Goal: Task Accomplishment & Management: Manage account settings

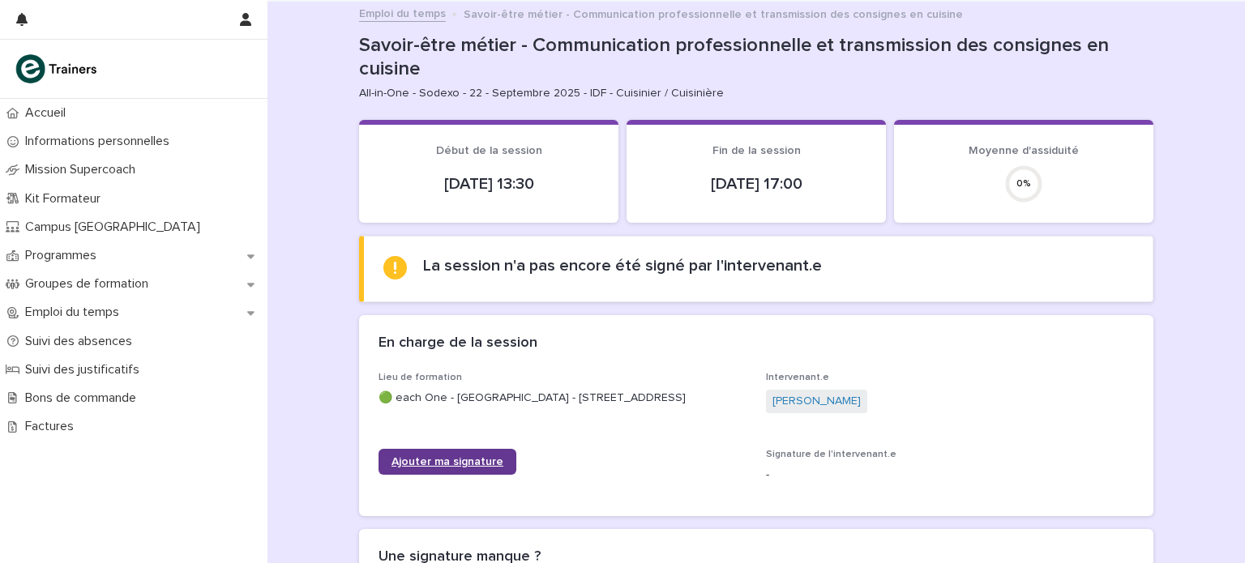
click at [429, 461] on span "Ajouter ma signature" at bounding box center [447, 461] width 112 height 11
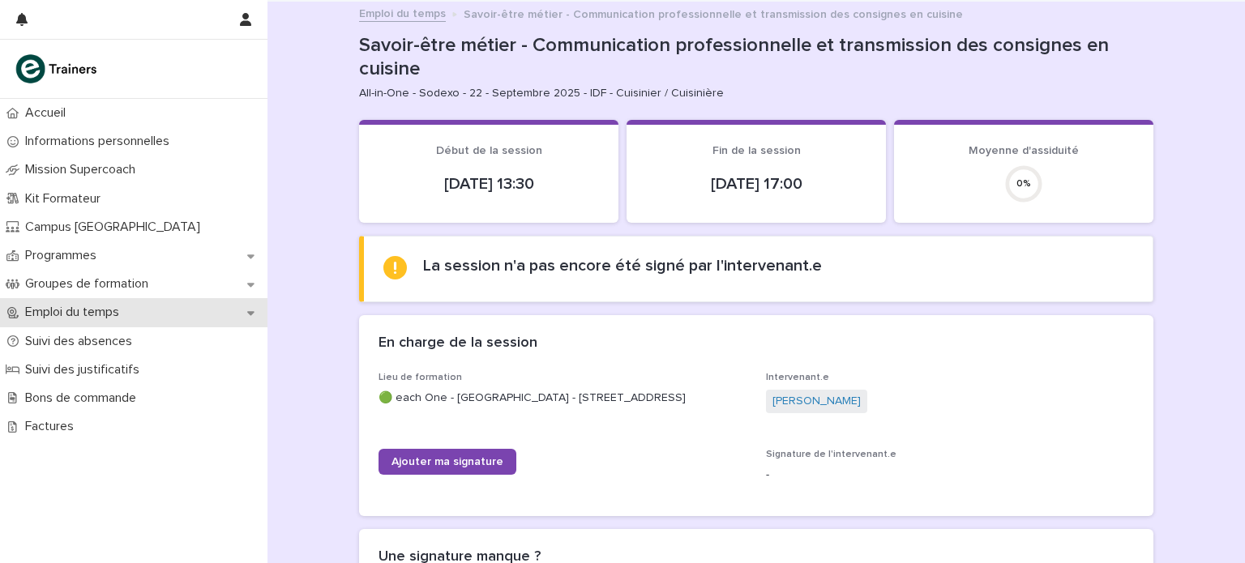
click at [91, 314] on p "Emploi du temps" at bounding box center [75, 312] width 113 height 15
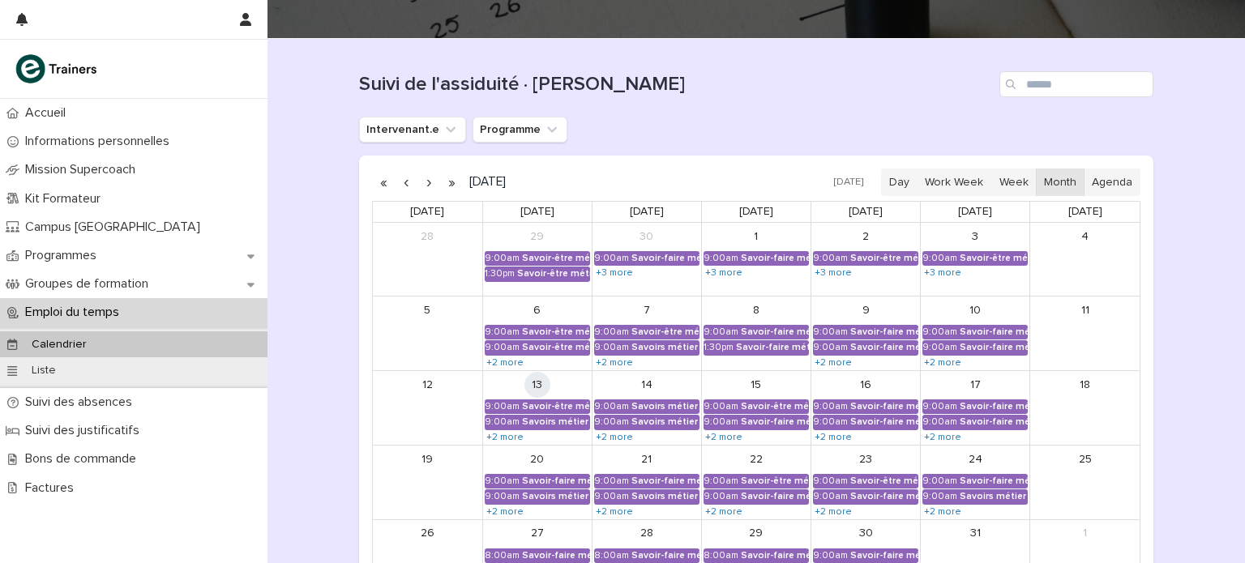
scroll to position [124, 0]
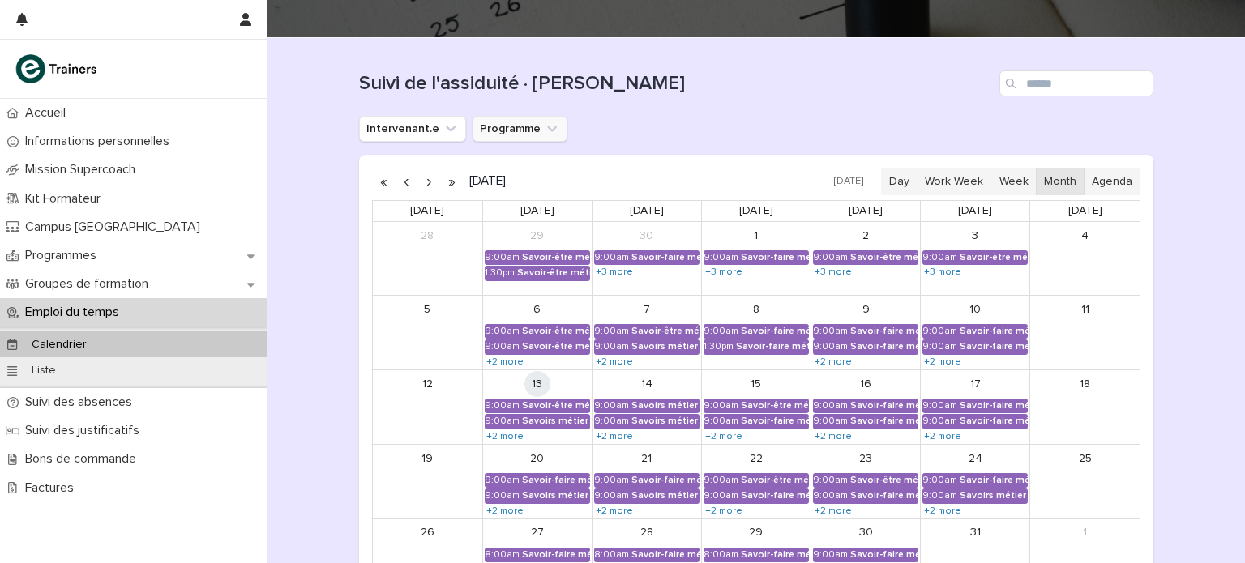
click at [508, 122] on button "Programme" at bounding box center [519, 129] width 95 height 26
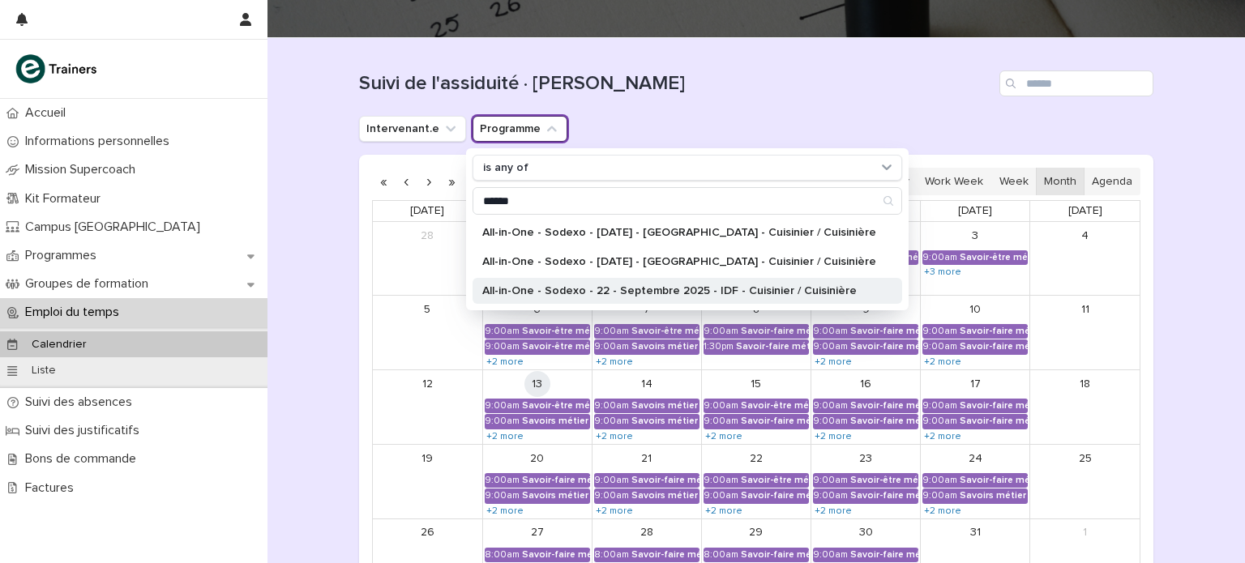
type input "******"
click at [636, 283] on div "All-in-One - Sodexo - 22 - Septembre 2025 - IDF - Cuisinier / Cuisinière" at bounding box center [686, 291] width 429 height 26
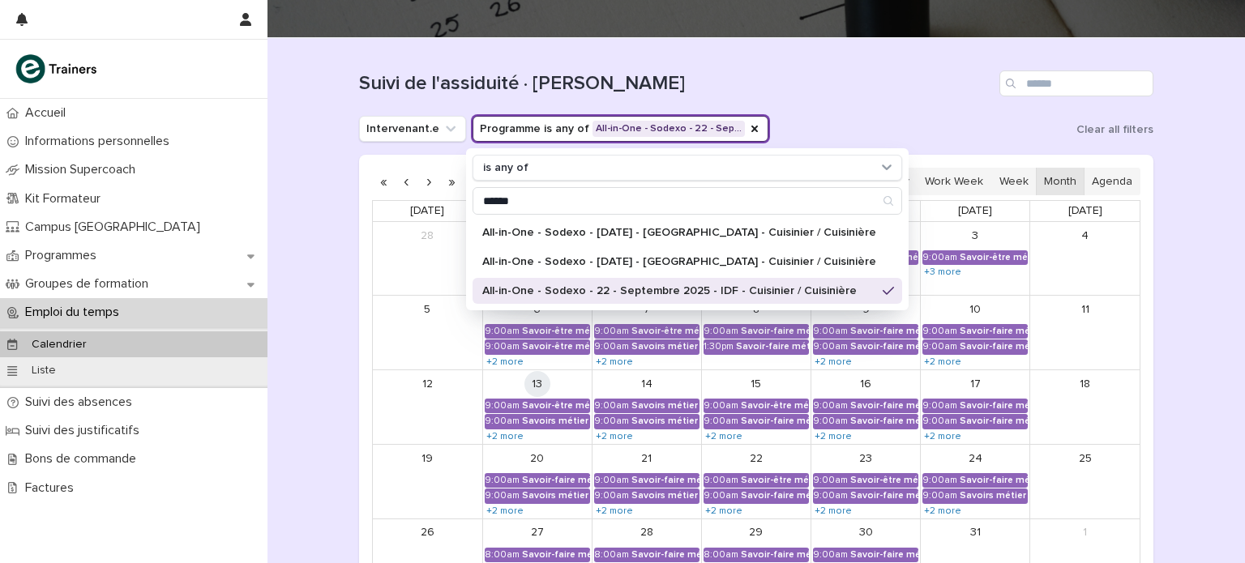
click at [744, 82] on h1 "Suivi de l'assiduité · Vue Calendrier" at bounding box center [676, 83] width 634 height 23
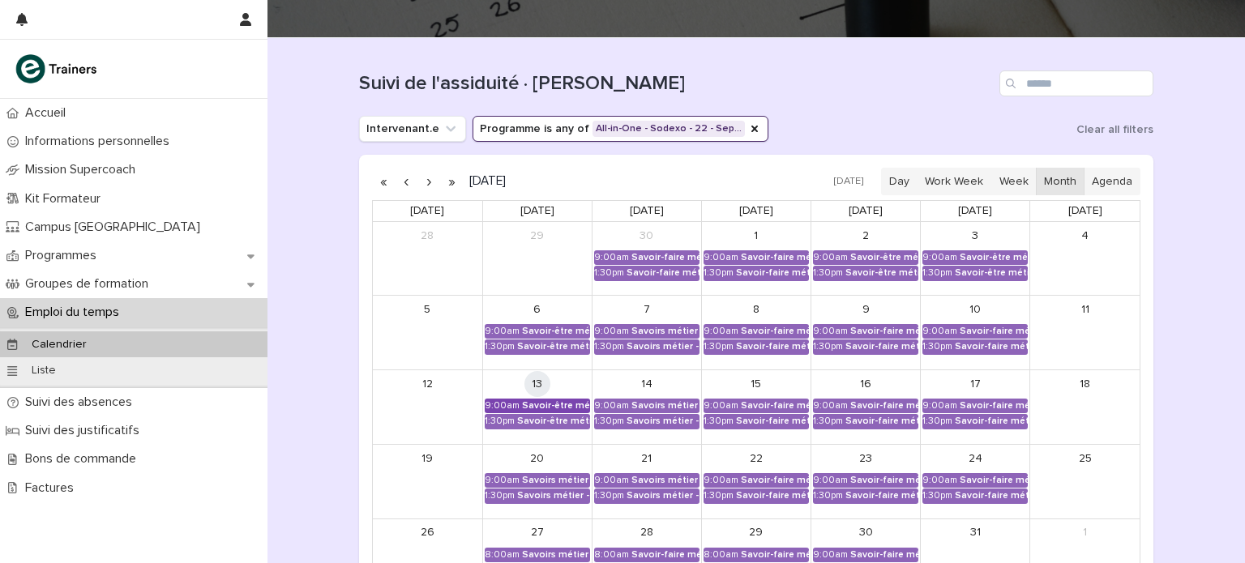
click at [529, 407] on div "Savoir-être métier - Communication professionnelle et transmission des consigne…" at bounding box center [556, 405] width 68 height 11
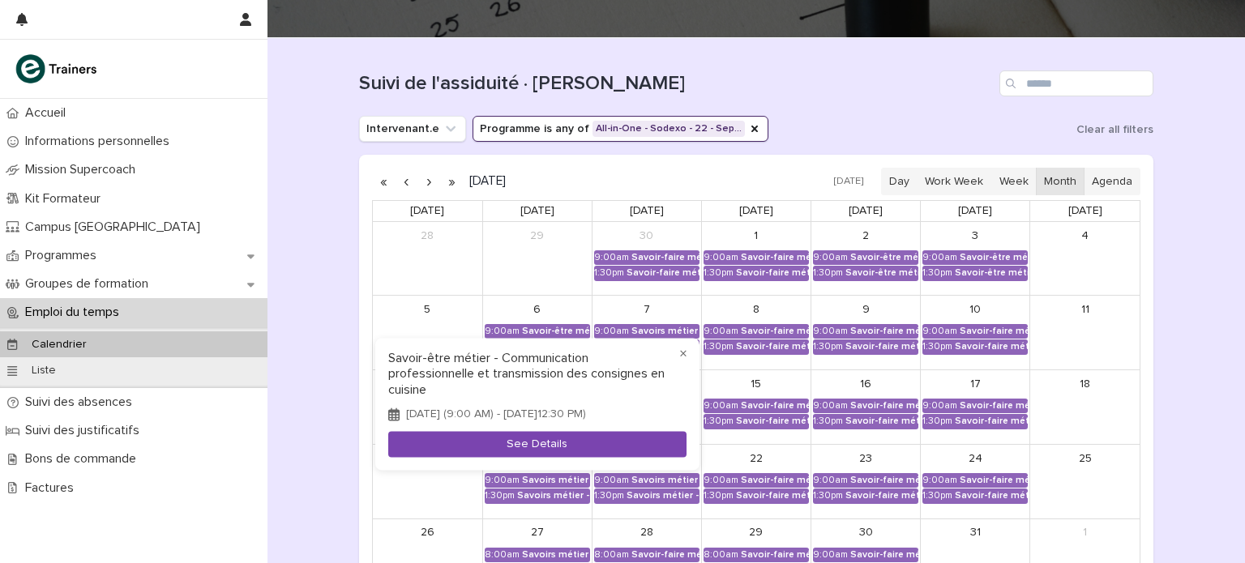
click at [526, 458] on button "See Details" at bounding box center [537, 444] width 298 height 27
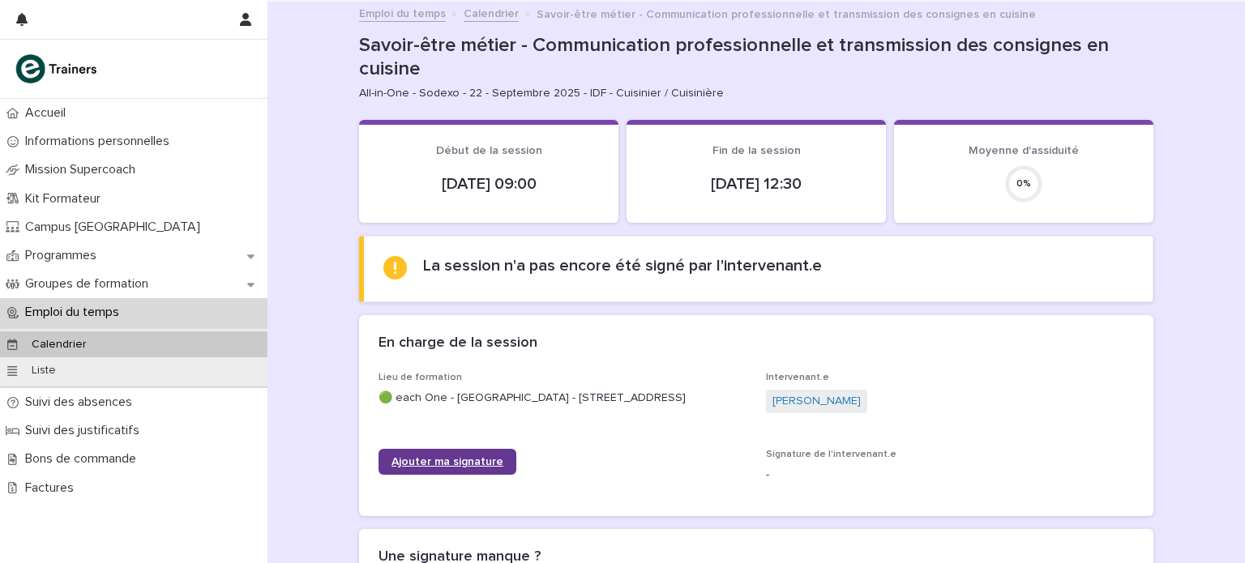
click at [464, 458] on span "Ajouter ma signature" at bounding box center [447, 461] width 112 height 11
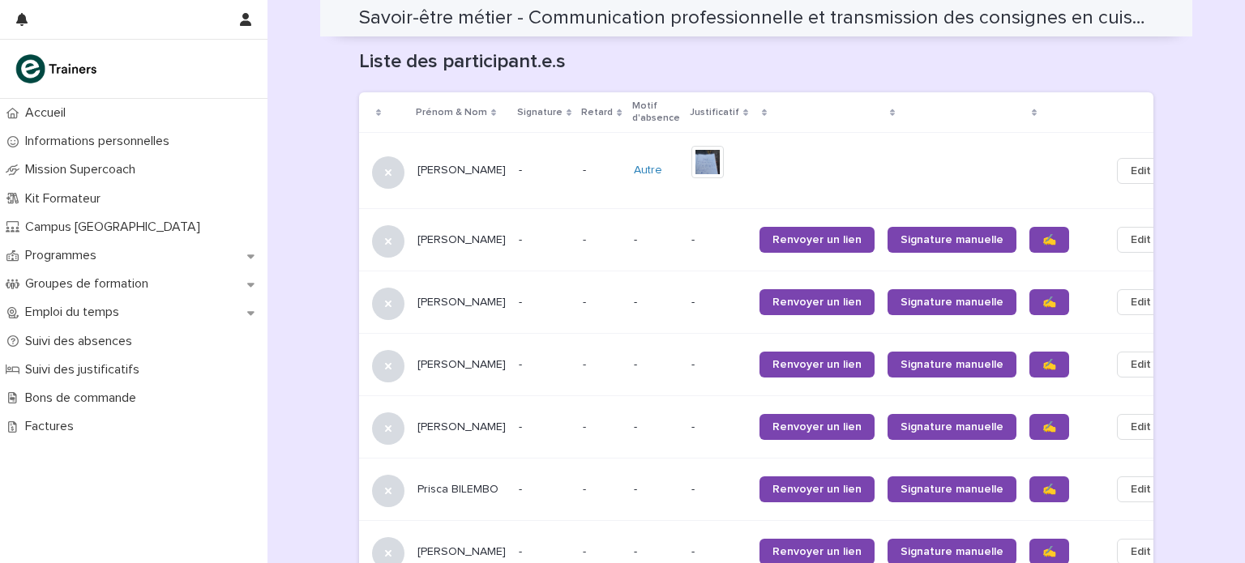
scroll to position [1038, 0]
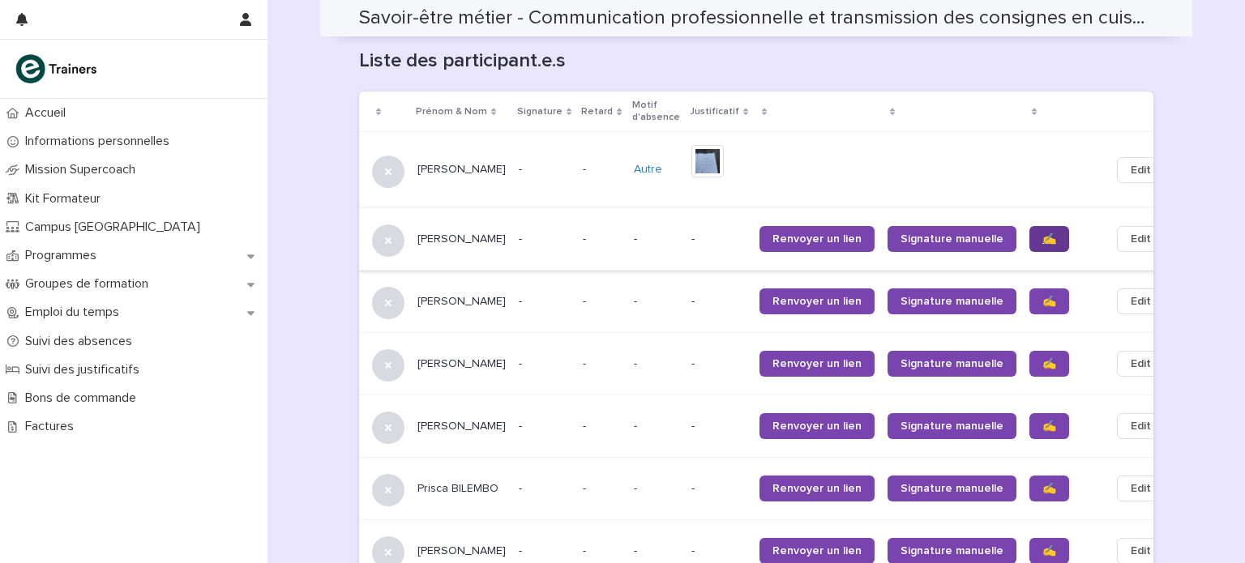
click at [1042, 233] on span "✍️" at bounding box center [1049, 238] width 14 height 11
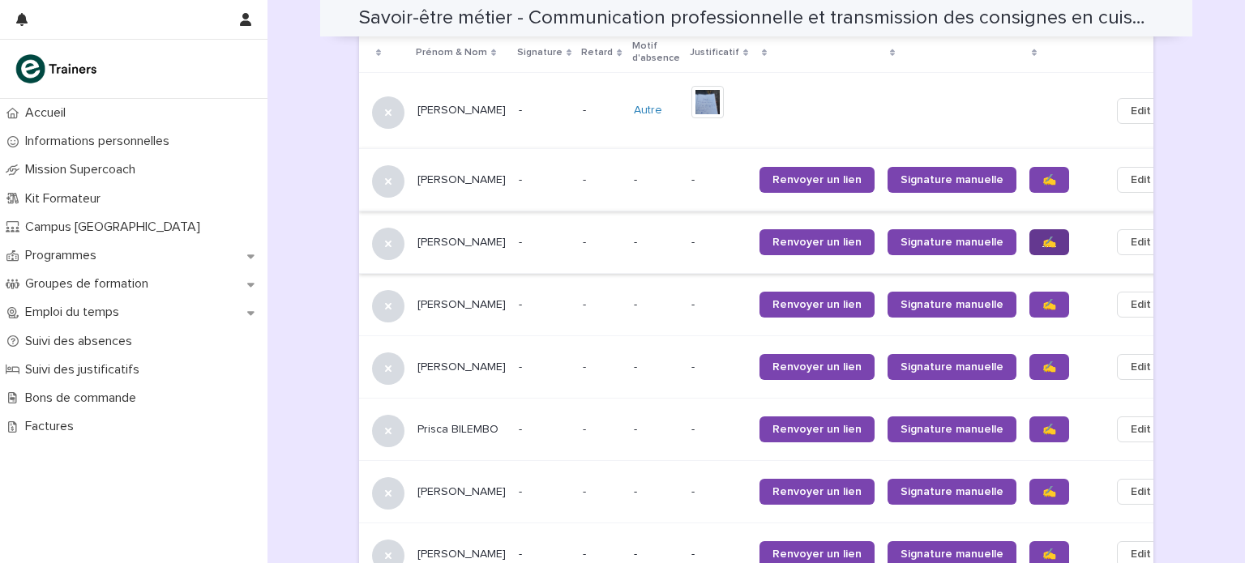
scroll to position [1094, 0]
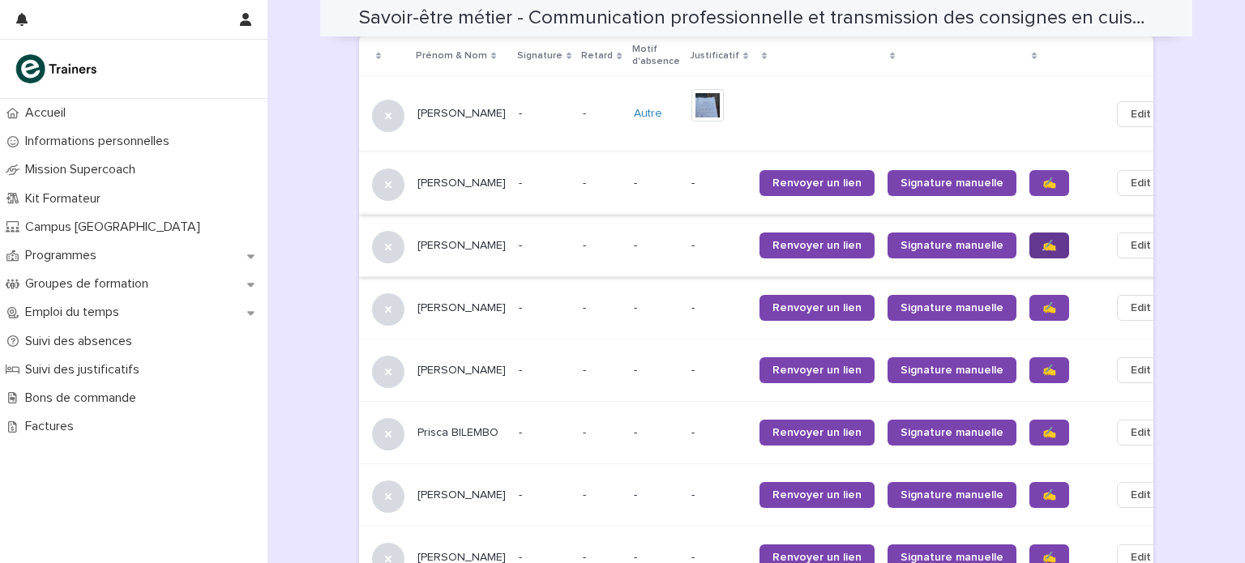
click at [1042, 240] on span "✍️" at bounding box center [1049, 245] width 14 height 11
click at [1042, 302] on span "✍️" at bounding box center [1049, 307] width 14 height 11
click at [1042, 365] on span "✍️" at bounding box center [1049, 370] width 14 height 11
click at [1042, 427] on span "✍️" at bounding box center [1049, 432] width 14 height 11
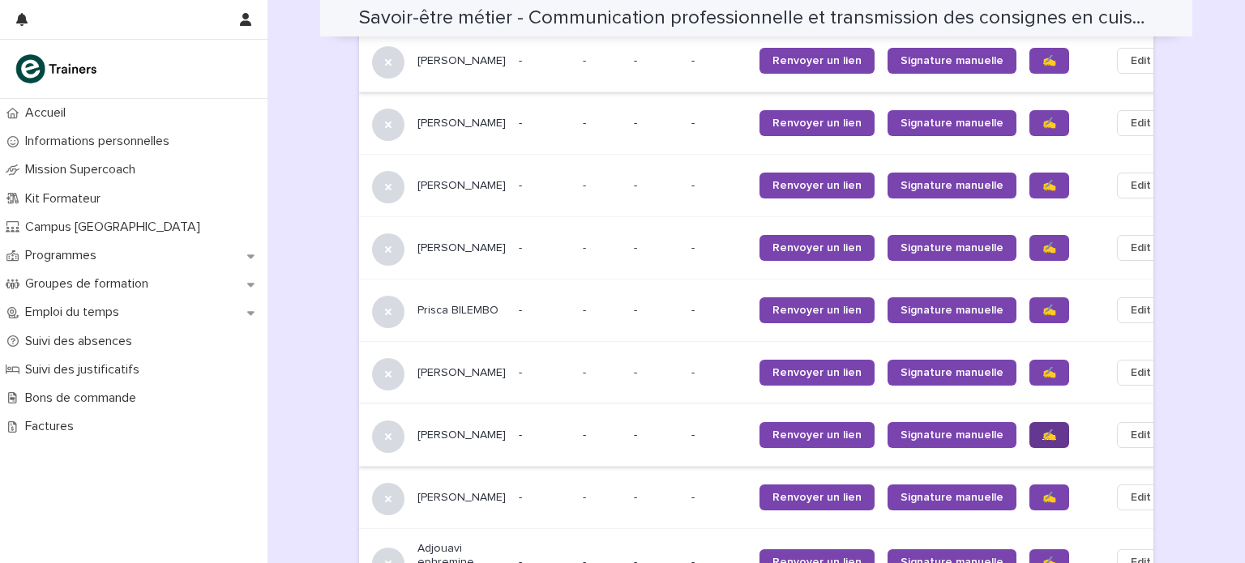
scroll to position [1217, 0]
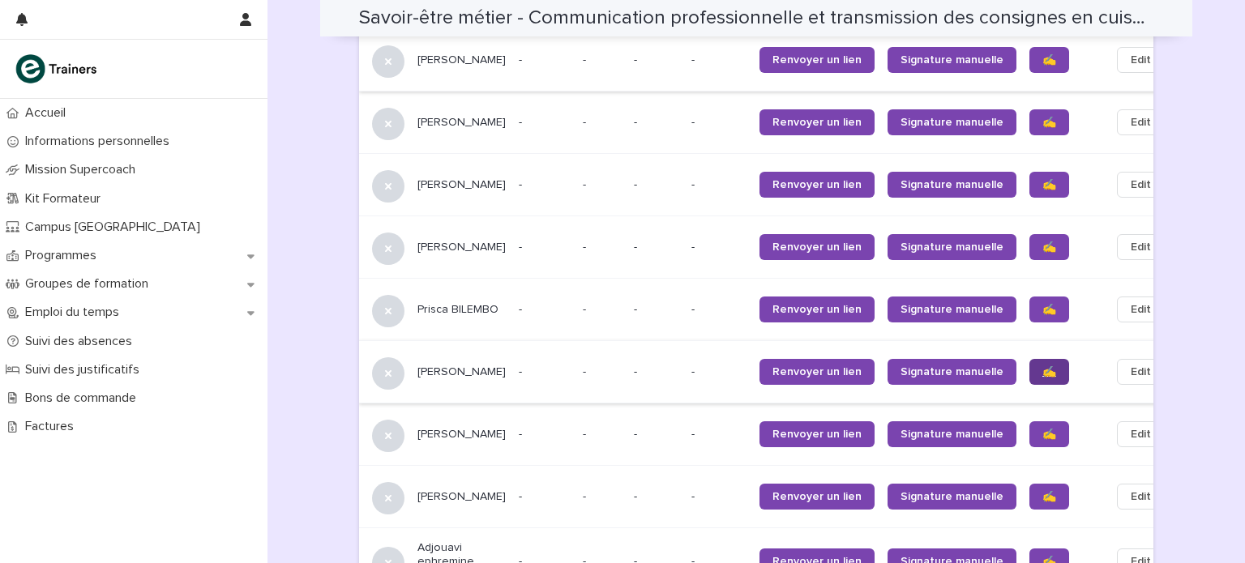
click at [1042, 366] on span "✍️" at bounding box center [1049, 371] width 14 height 11
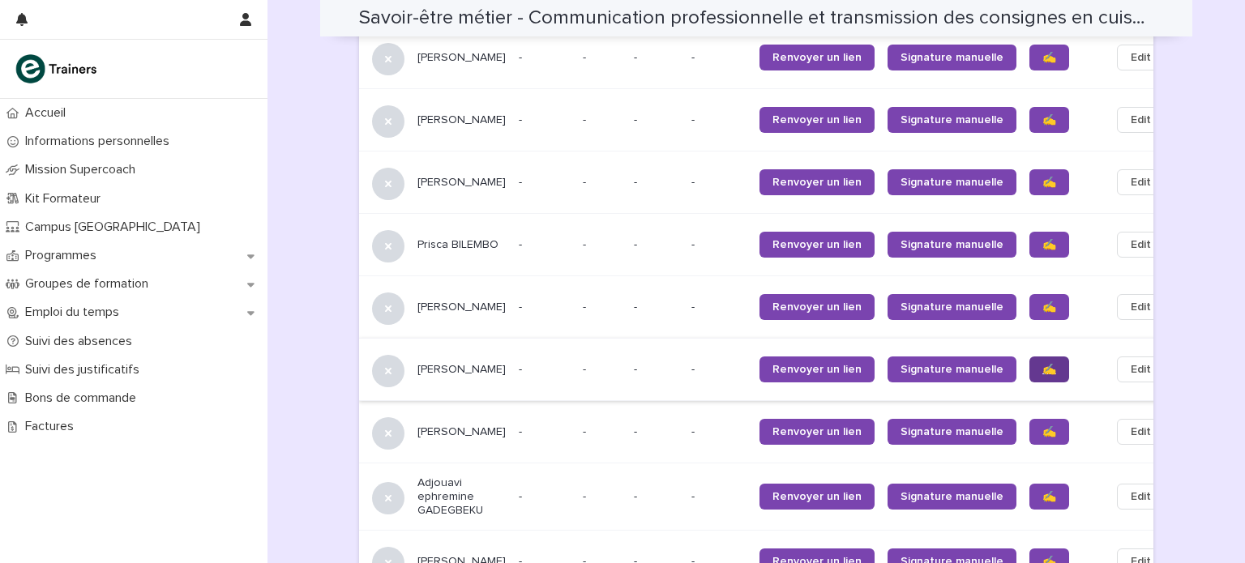
scroll to position [1284, 0]
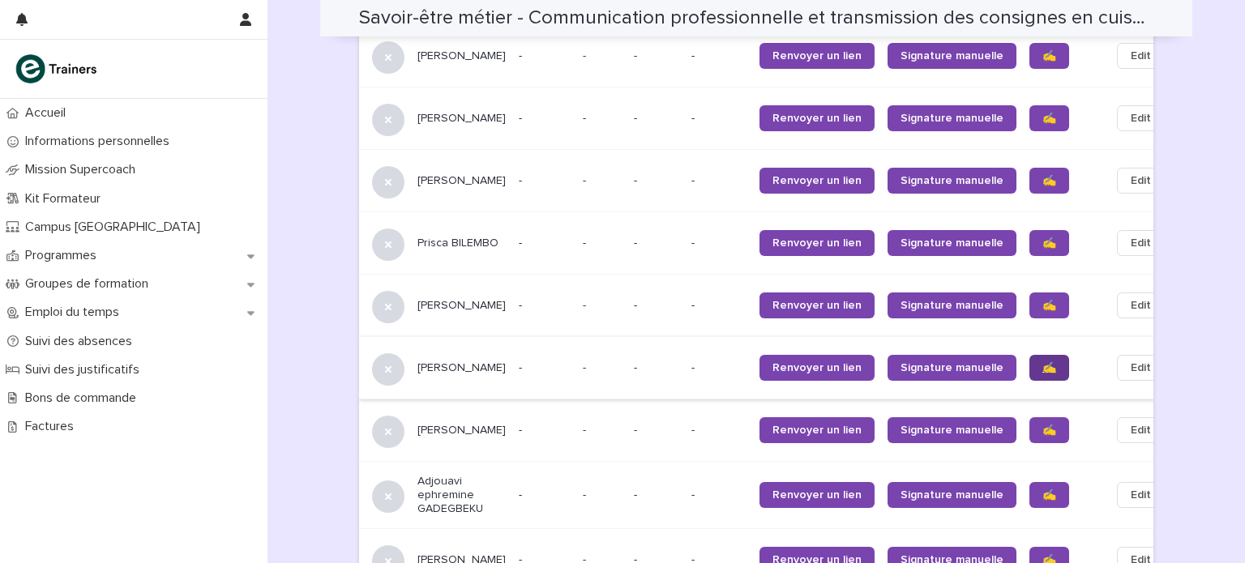
click at [1042, 362] on span "✍️" at bounding box center [1049, 367] width 14 height 11
click at [1042, 425] on span "✍️" at bounding box center [1049, 430] width 14 height 11
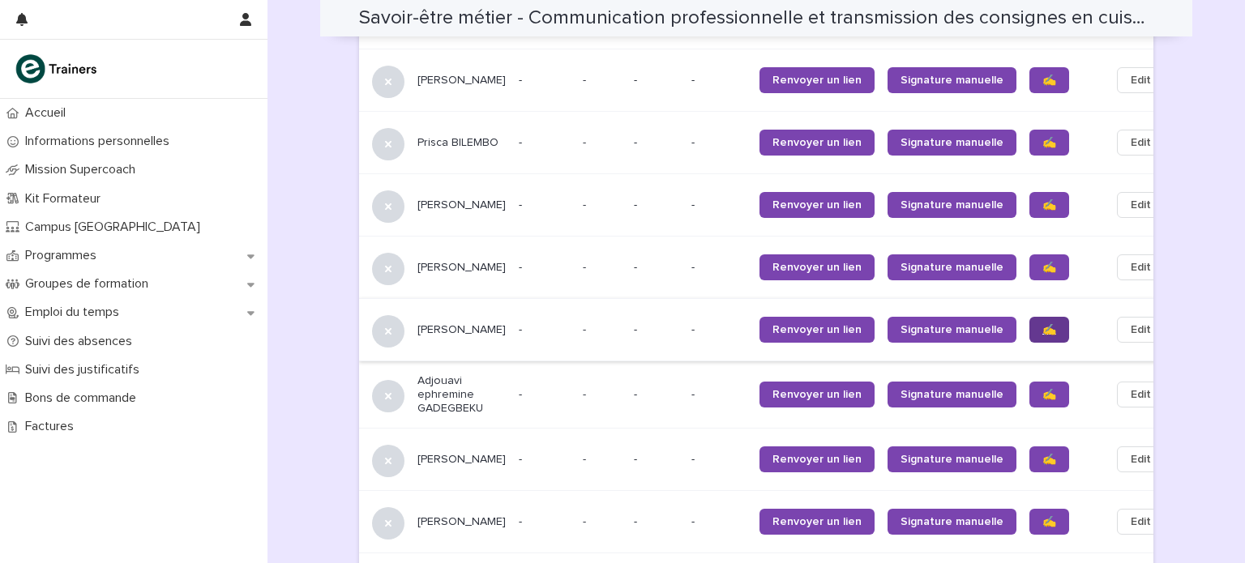
scroll to position [1393, 0]
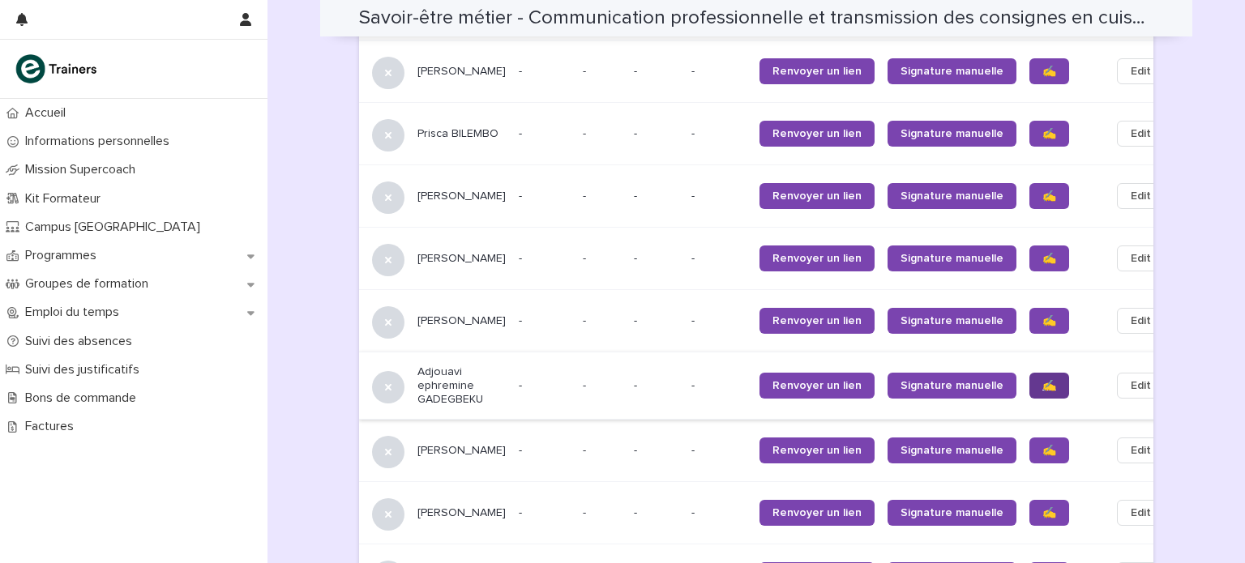
click at [1042, 380] on span "✍️" at bounding box center [1049, 385] width 14 height 11
click at [1042, 445] on span "✍️" at bounding box center [1049, 450] width 14 height 11
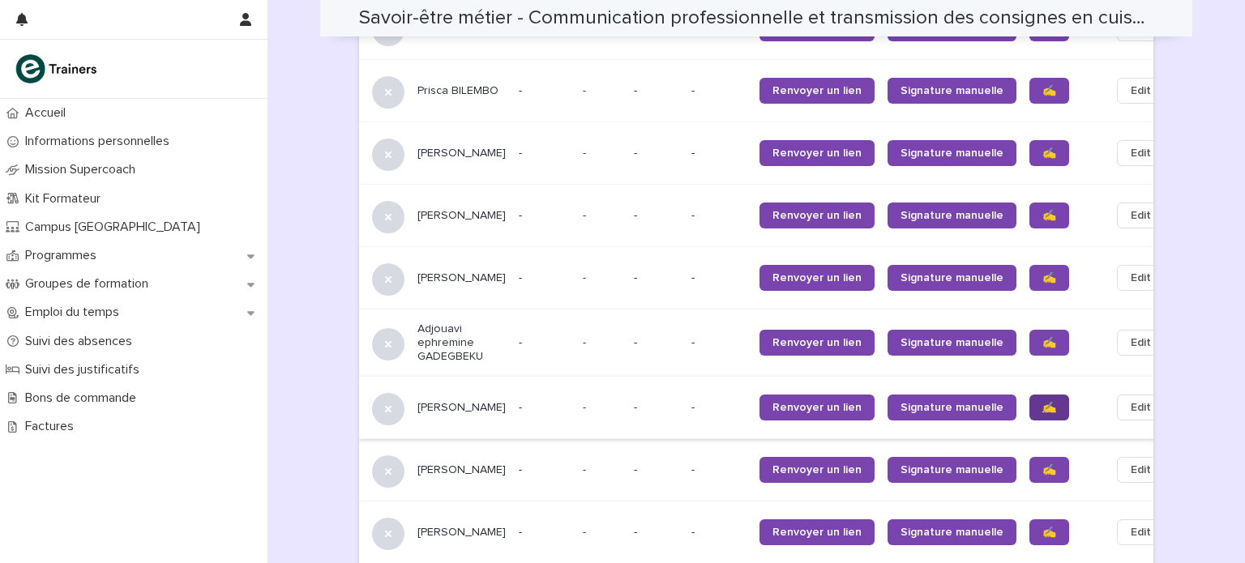
scroll to position [1441, 0]
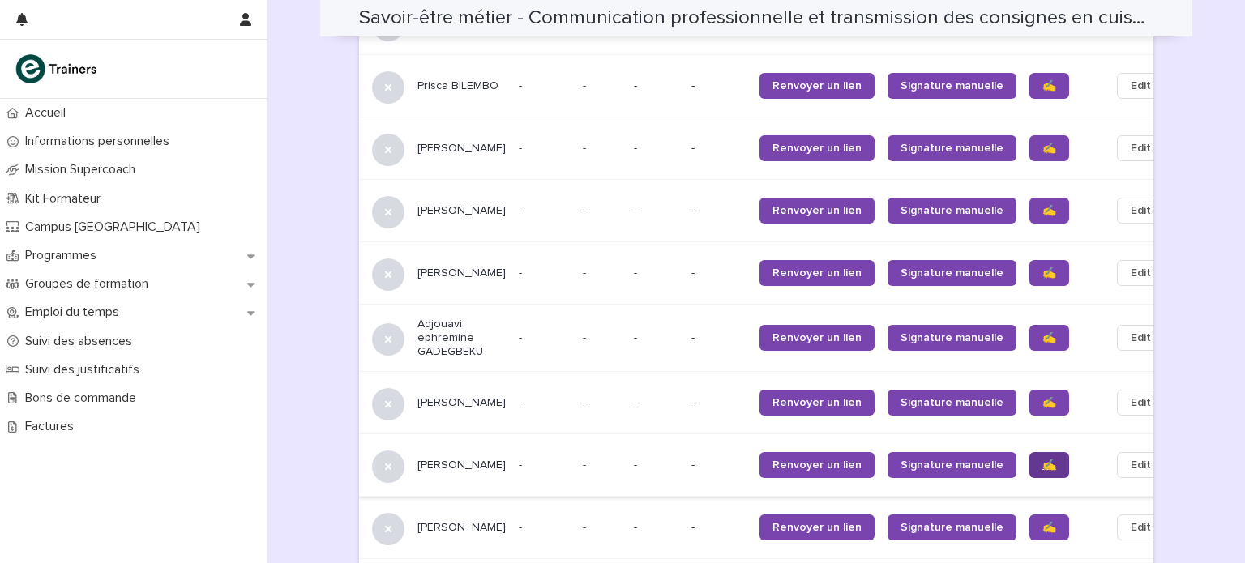
click at [1042, 459] on span "✍️" at bounding box center [1049, 464] width 14 height 11
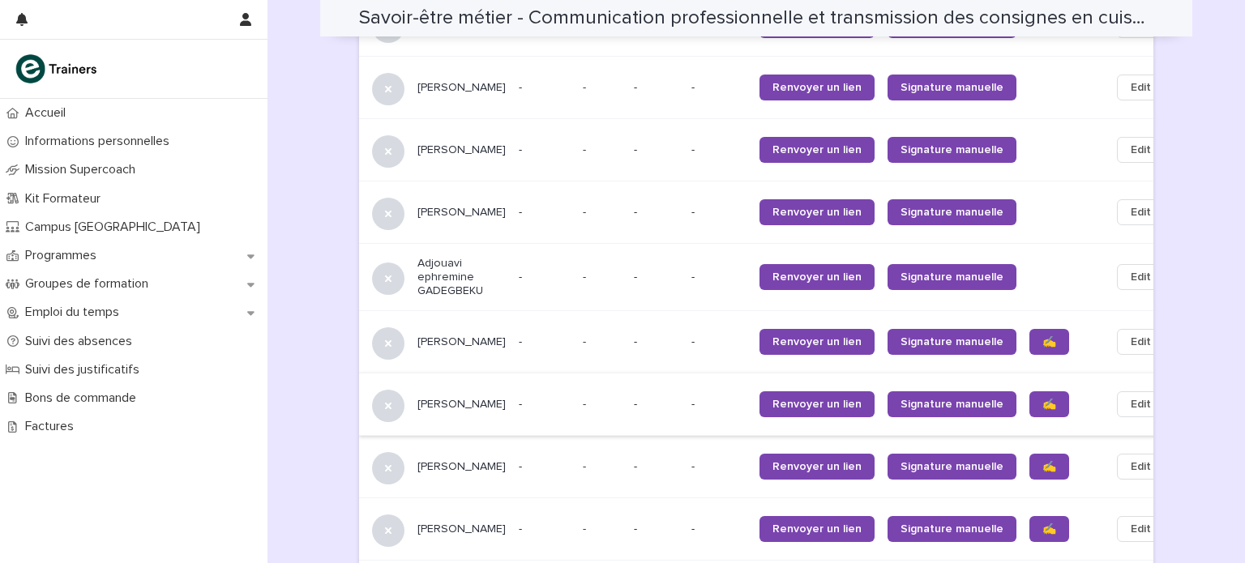
scroll to position [1502, 0]
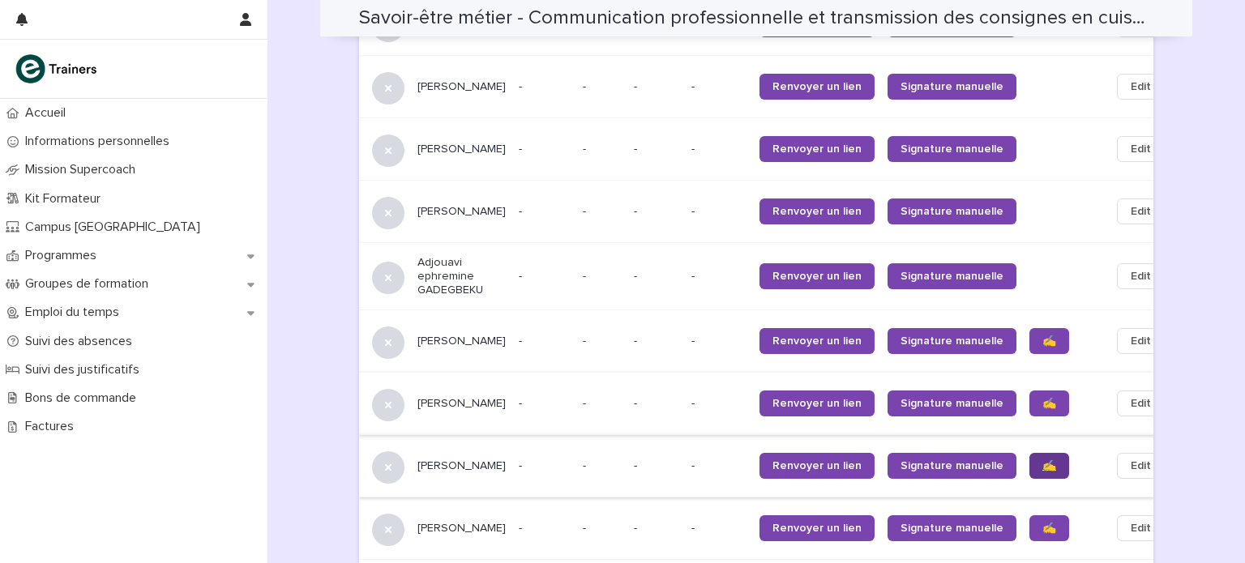
click at [1042, 460] on span "✍️" at bounding box center [1049, 465] width 14 height 11
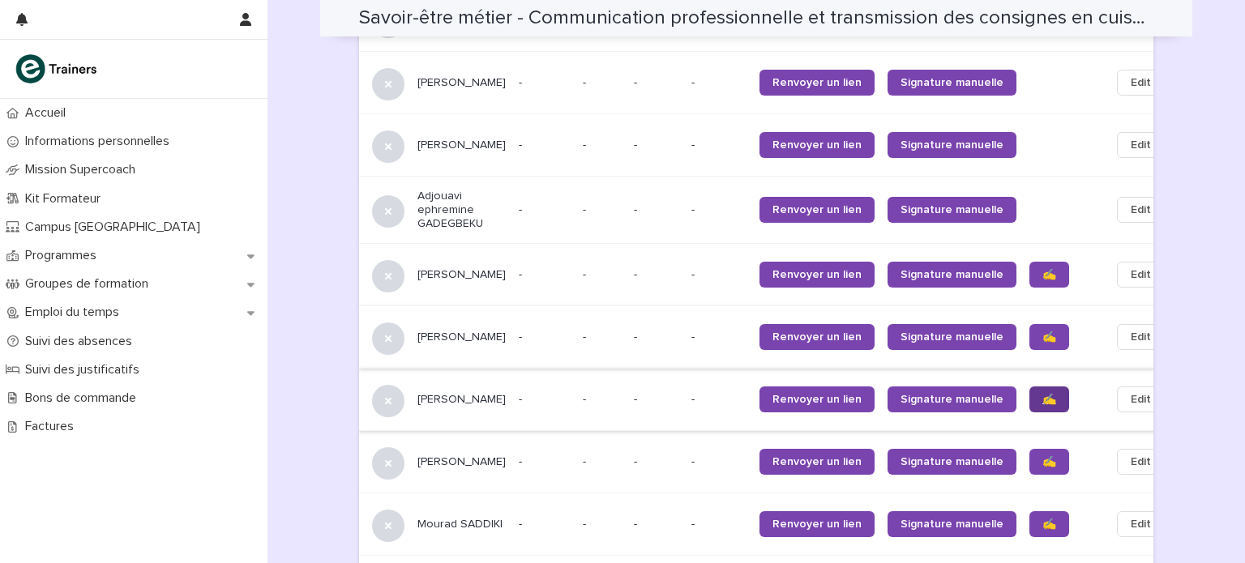
scroll to position [1582, 0]
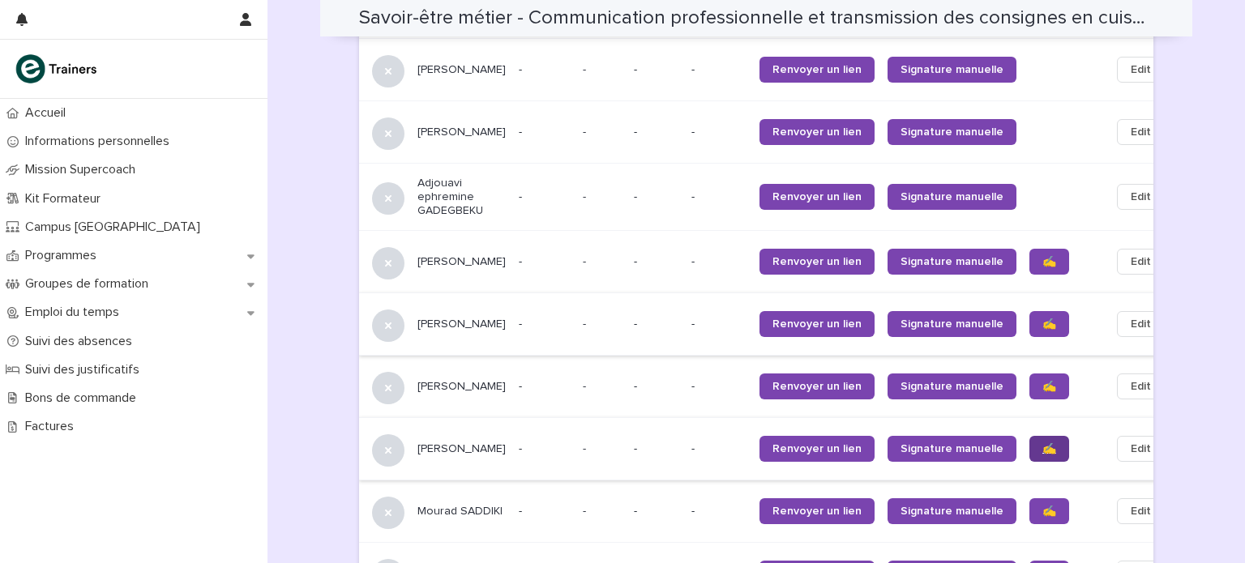
click at [1042, 443] on span "✍️" at bounding box center [1049, 448] width 14 height 11
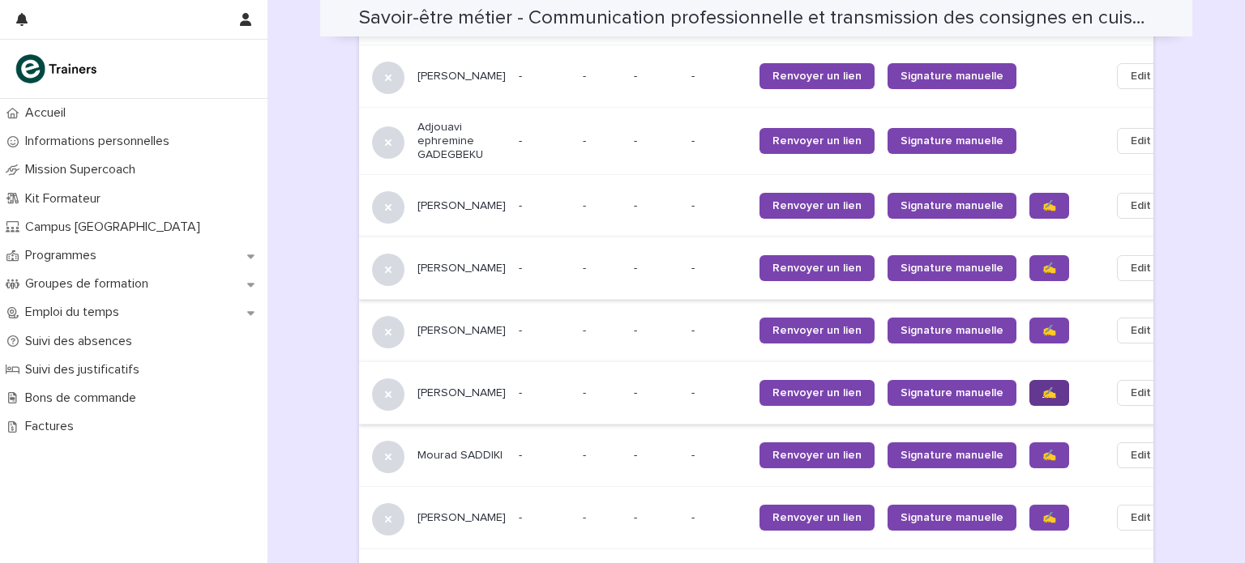
scroll to position [1647, 0]
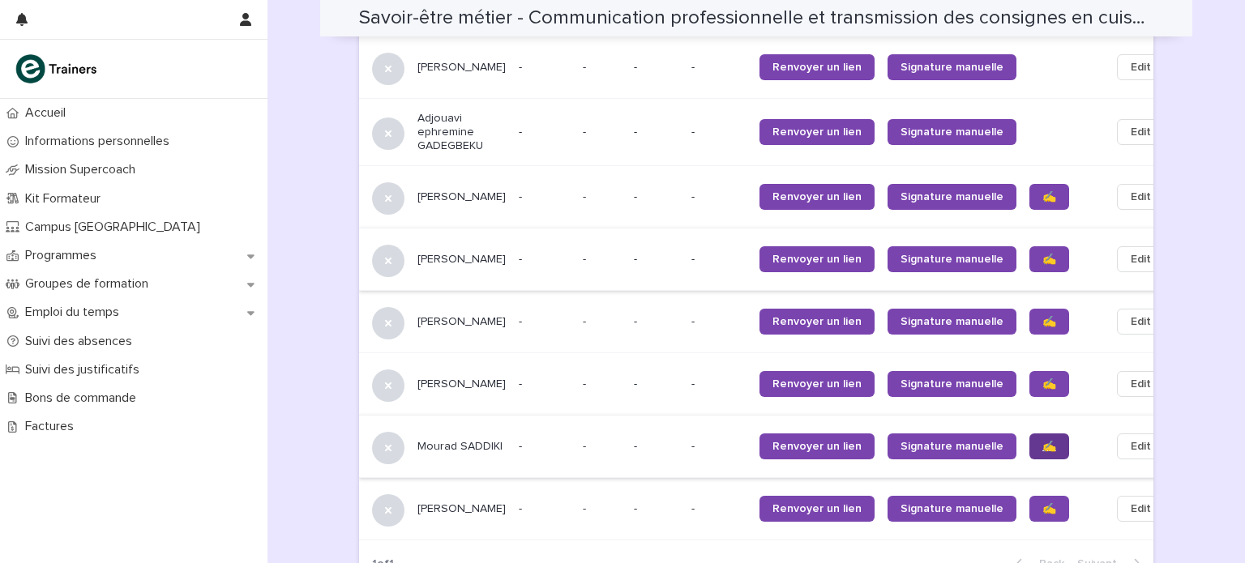
click at [1042, 441] on span "✍️" at bounding box center [1049, 446] width 14 height 11
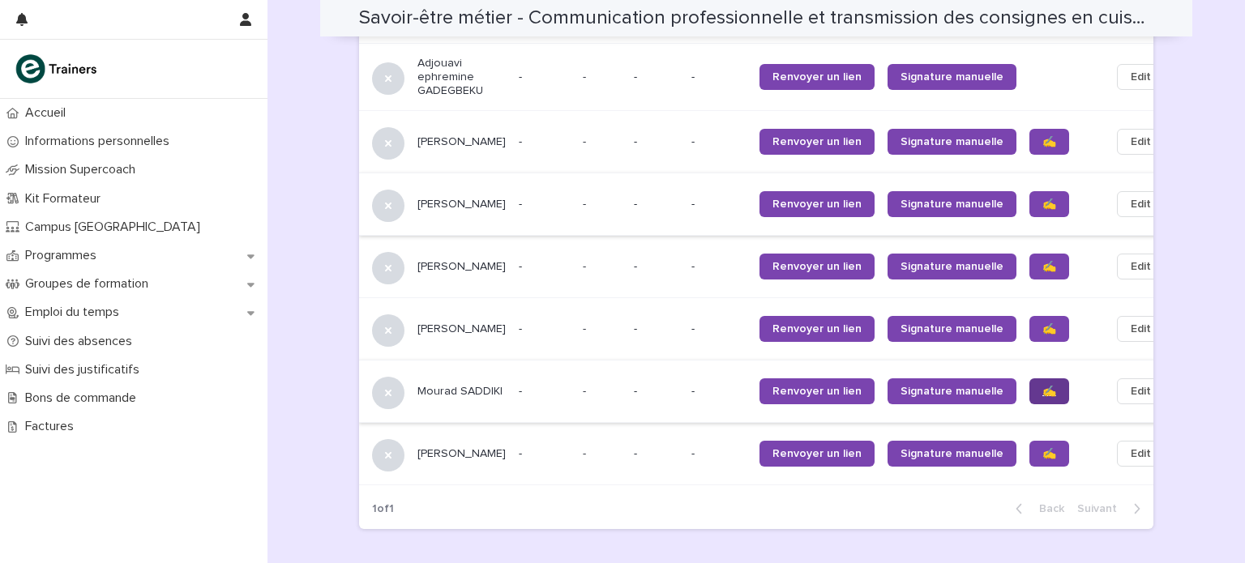
scroll to position [1703, 0]
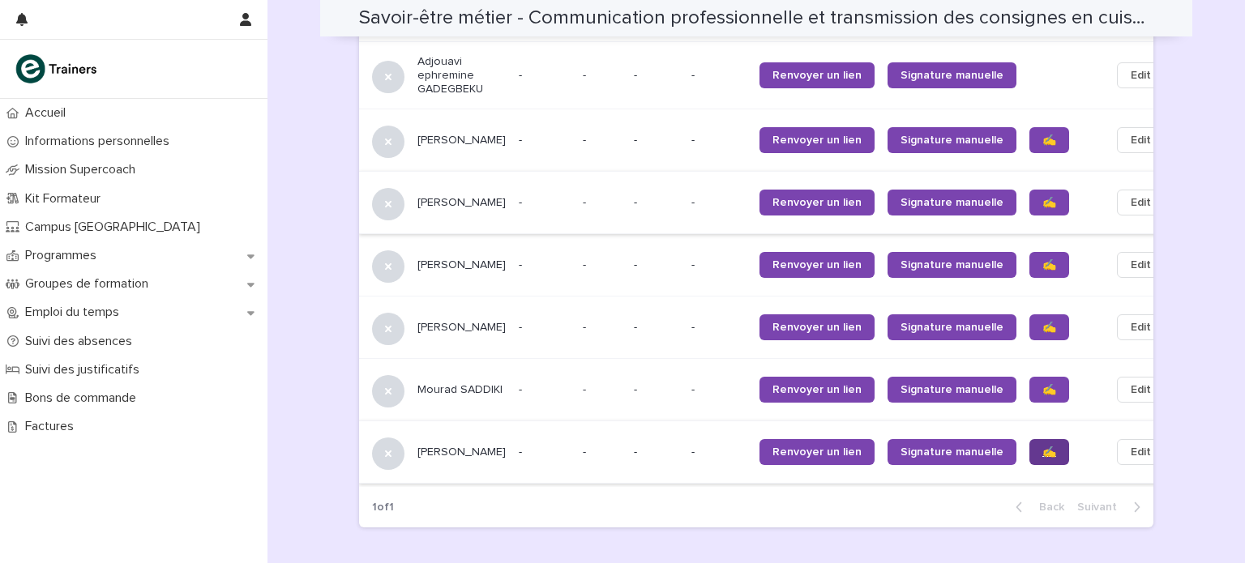
click at [1042, 446] on span "✍️" at bounding box center [1049, 451] width 14 height 11
